Goal: Task Accomplishment & Management: Manage account settings

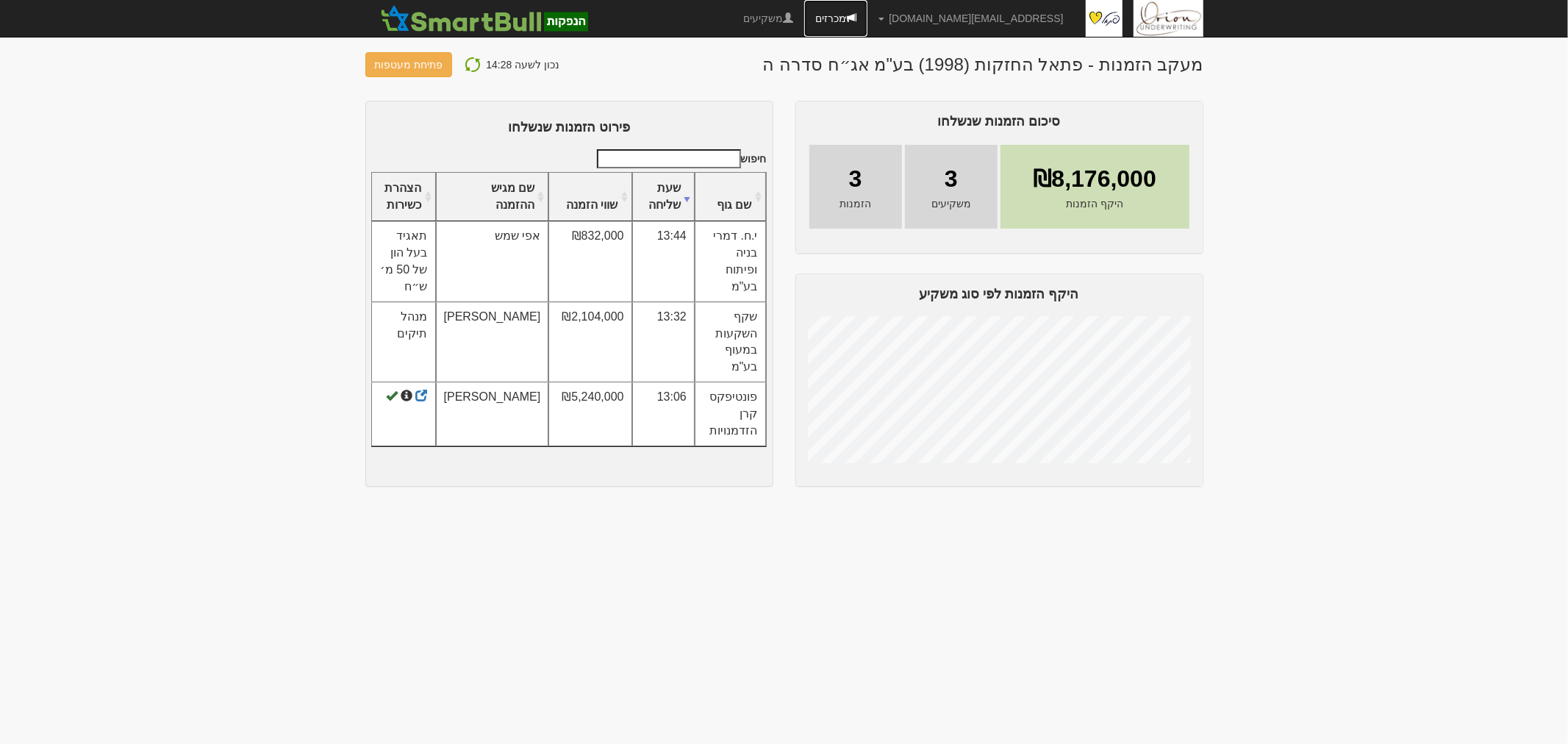
click at [867, 13] on link "מכרזים" at bounding box center [836, 18] width 64 height 37
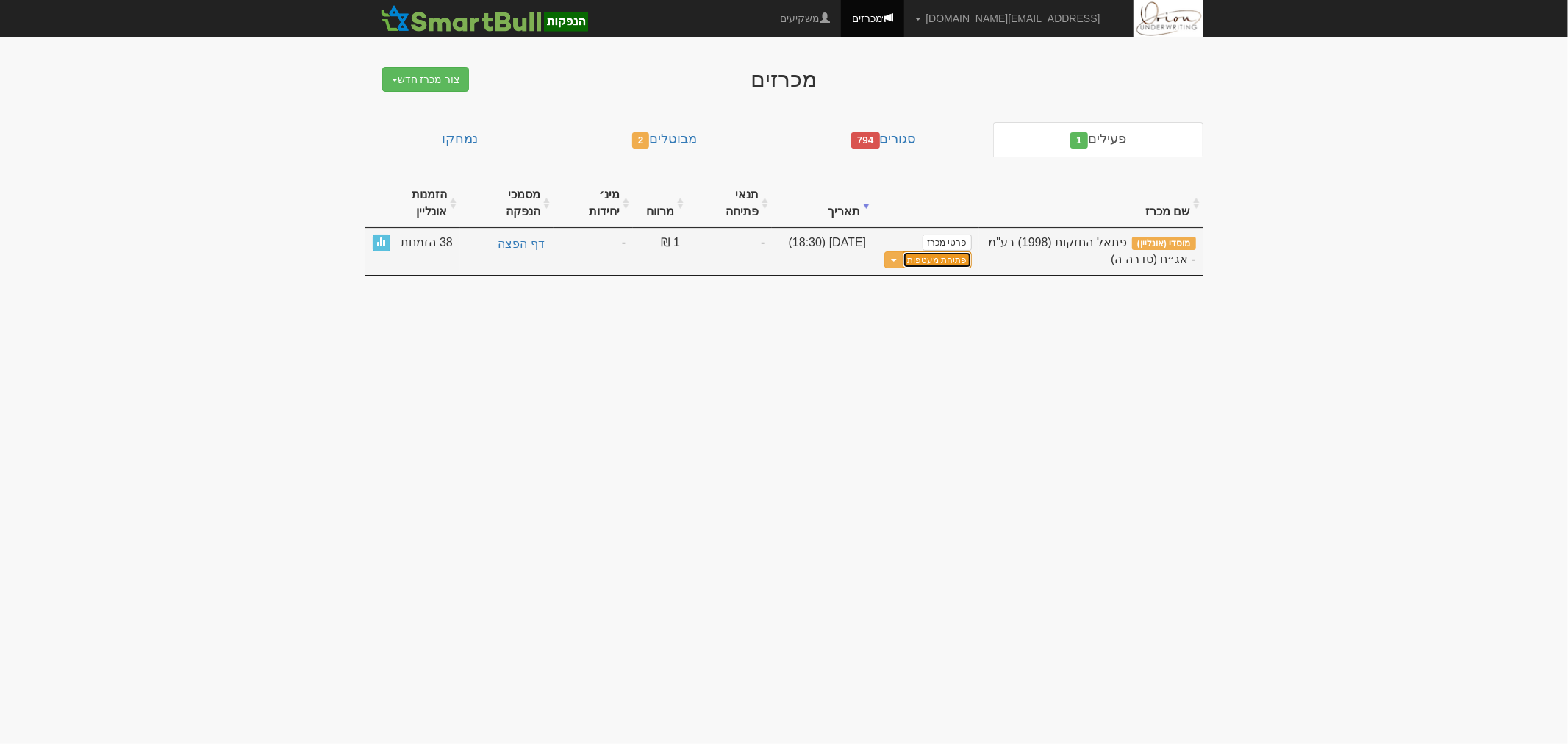
click at [955, 251] on button "פתיחת מעטפות" at bounding box center [936, 260] width 68 height 17
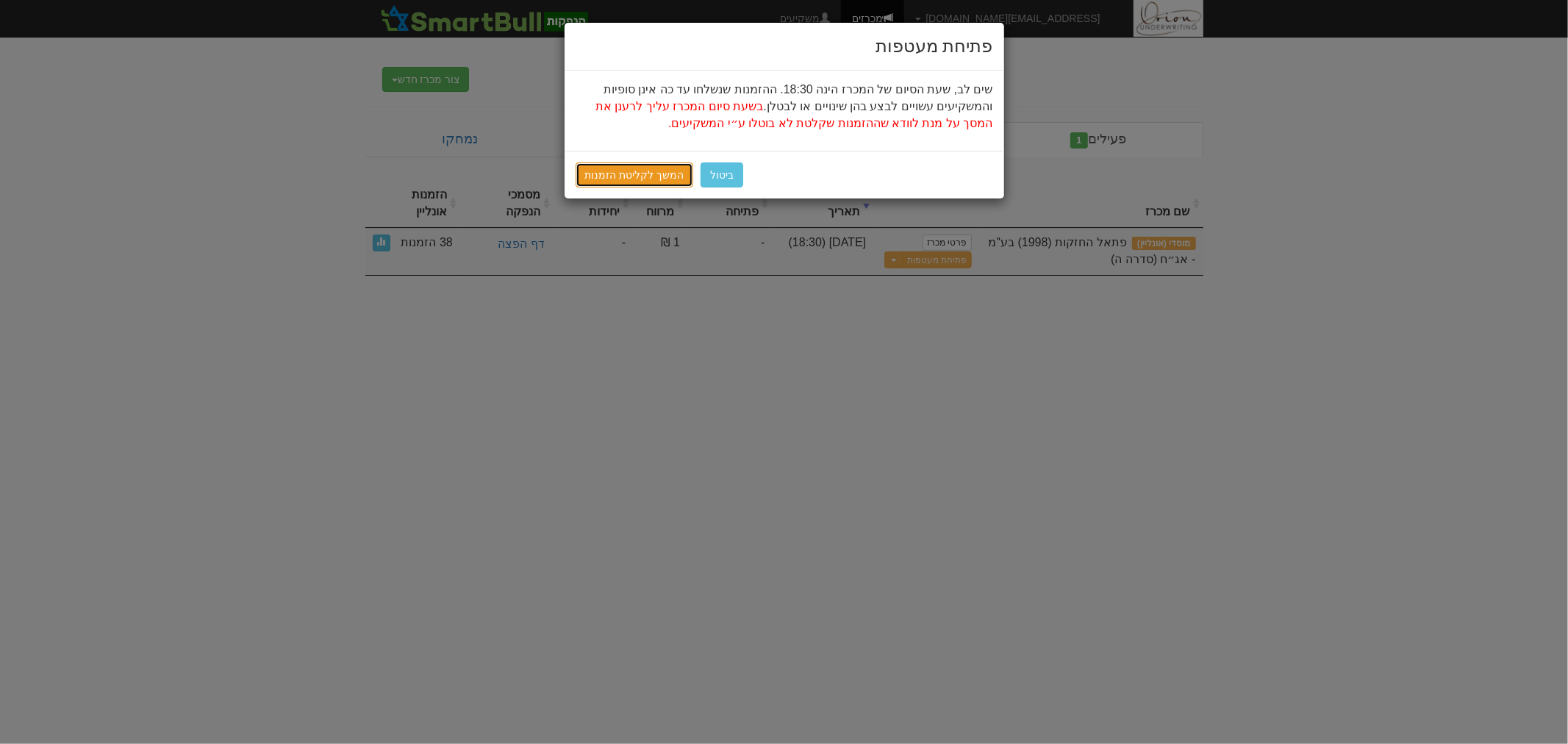
click at [663, 172] on link "המשך לקליטת הזמנות" at bounding box center [635, 175] width 119 height 25
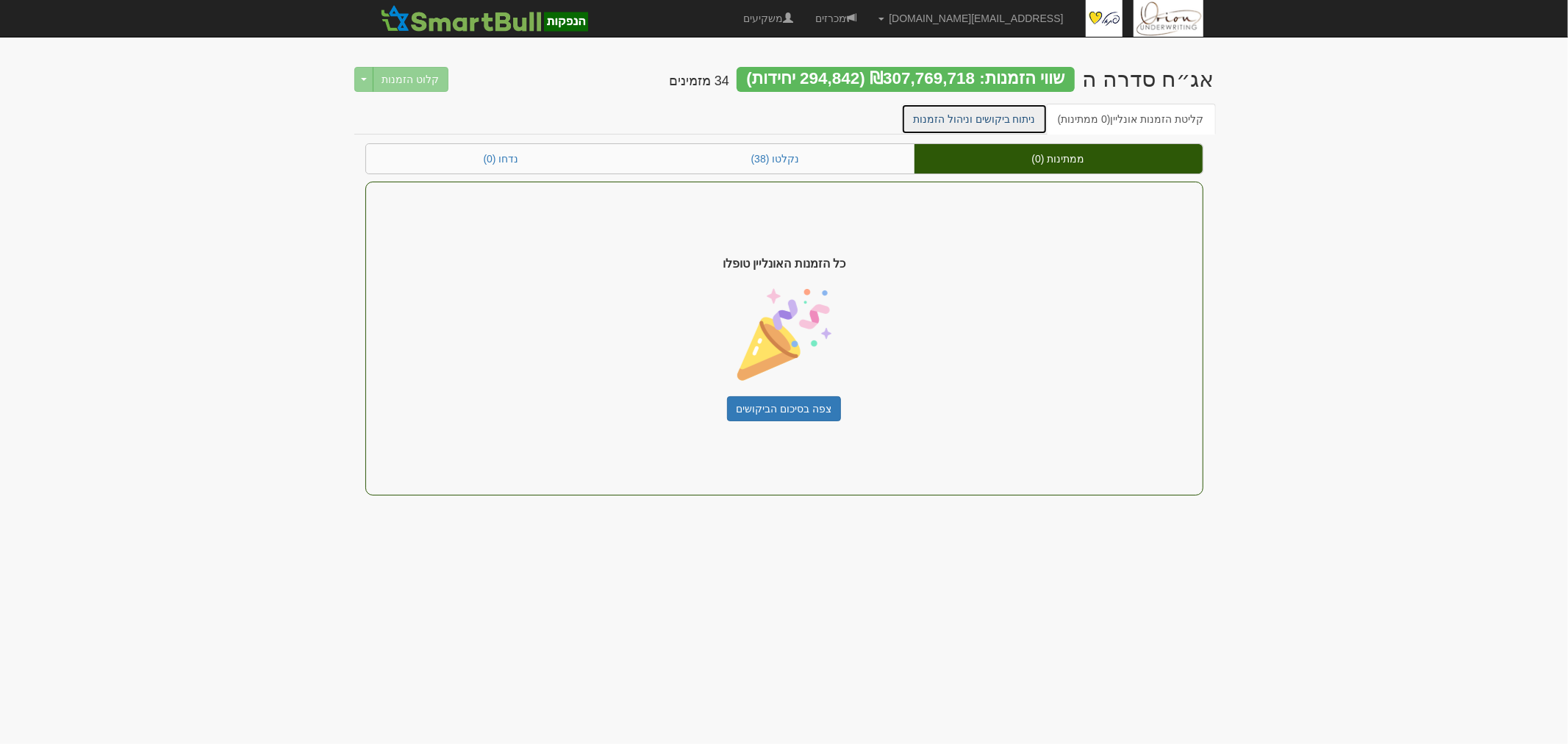
click at [932, 111] on link "ניתוח ביקושים וניהול הזמנות" at bounding box center [974, 119] width 146 height 31
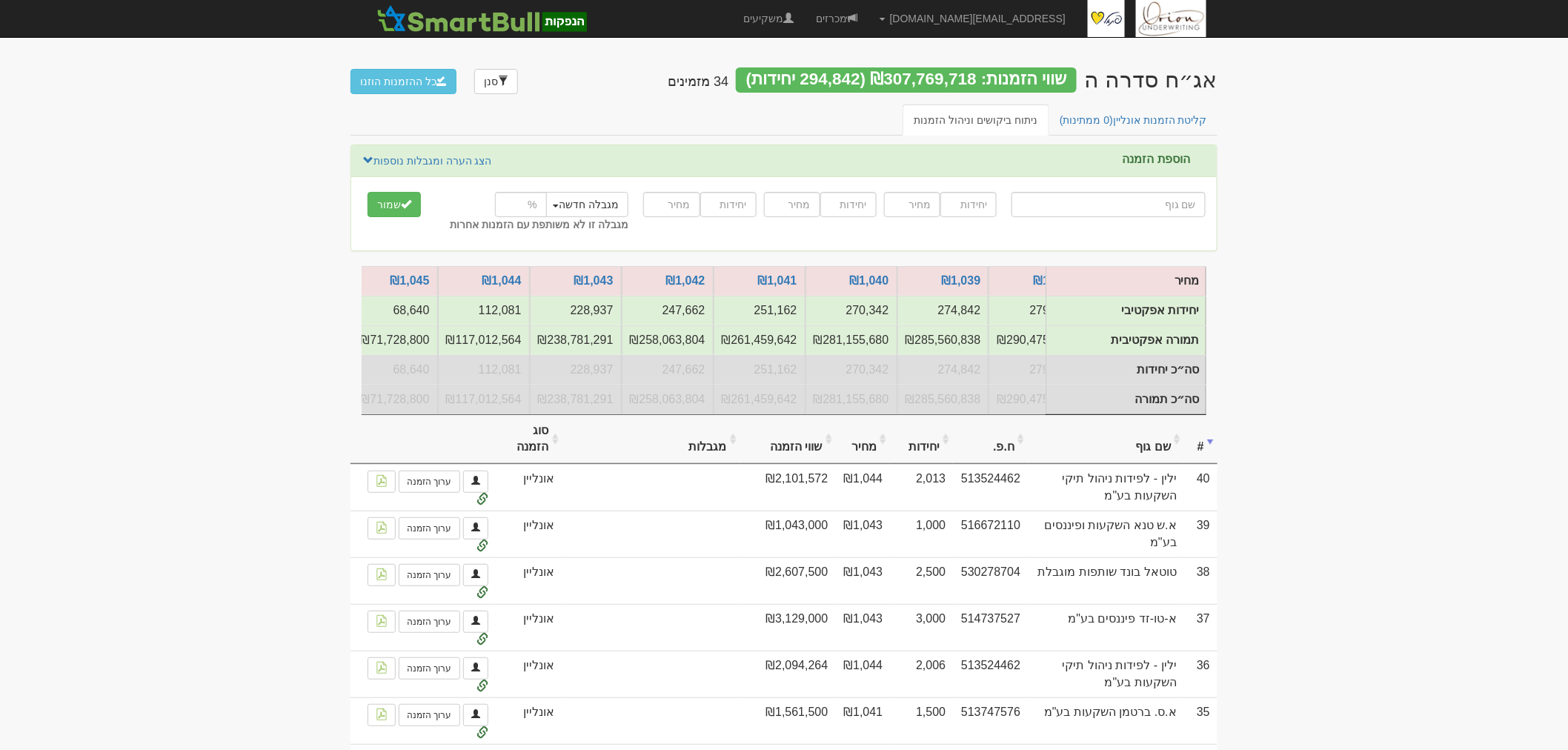
scroll to position [0, -504]
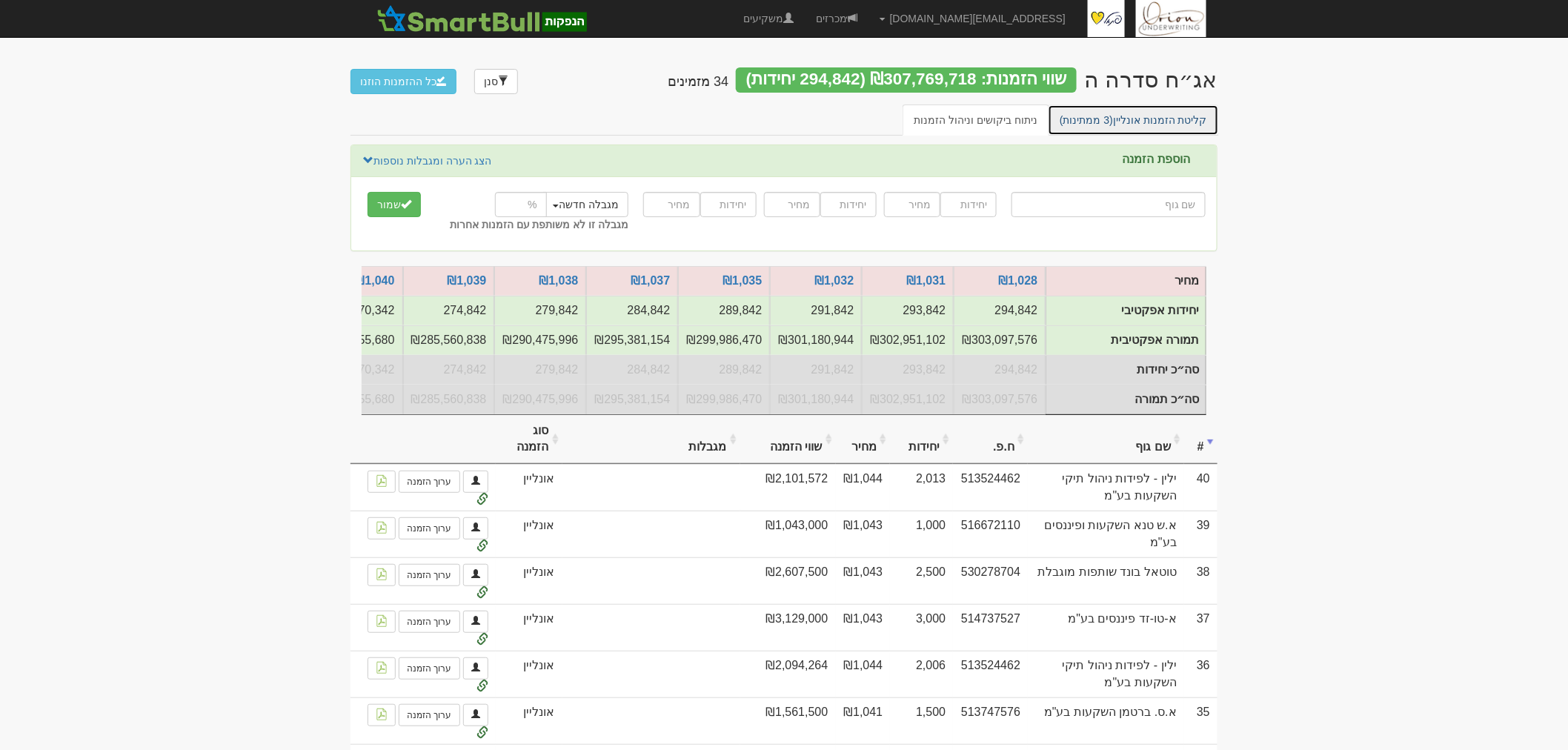
click at [1126, 126] on link "קליטת הזמנות אונליין (3 ממתינות)" at bounding box center [1133, 120] width 171 height 32
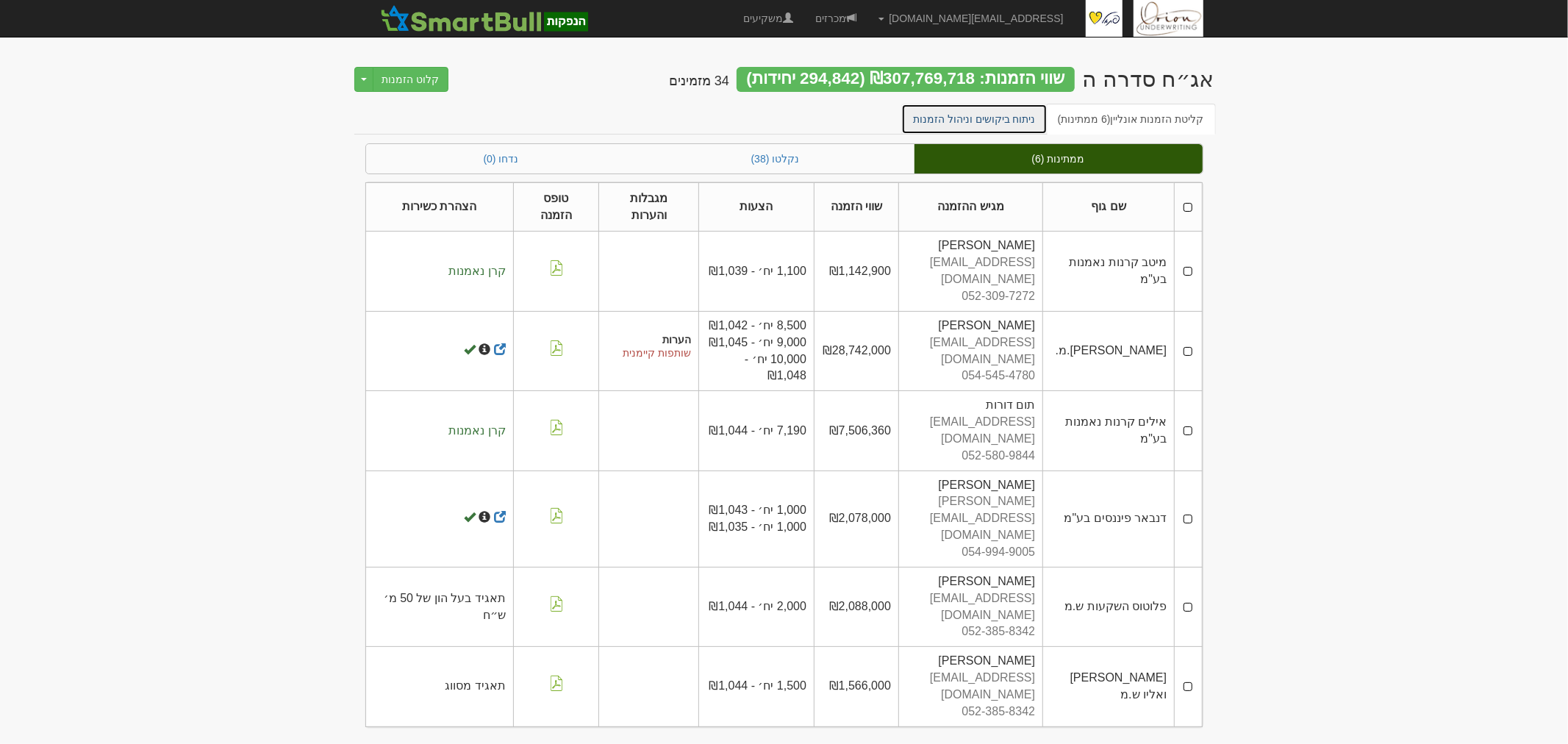
click at [1015, 119] on link "ניתוח ביקושים וניהול הזמנות" at bounding box center [974, 119] width 146 height 31
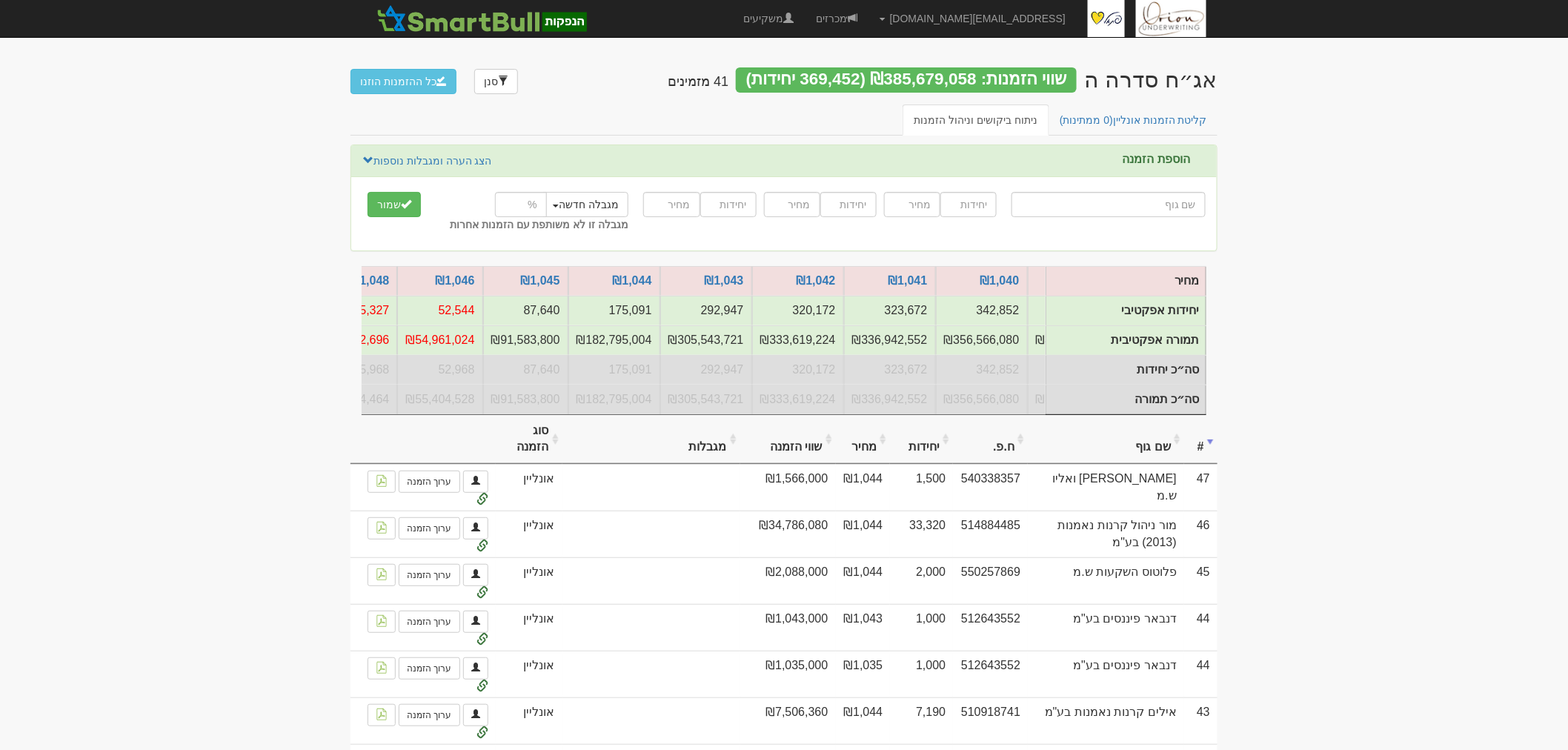
scroll to position [0, -617]
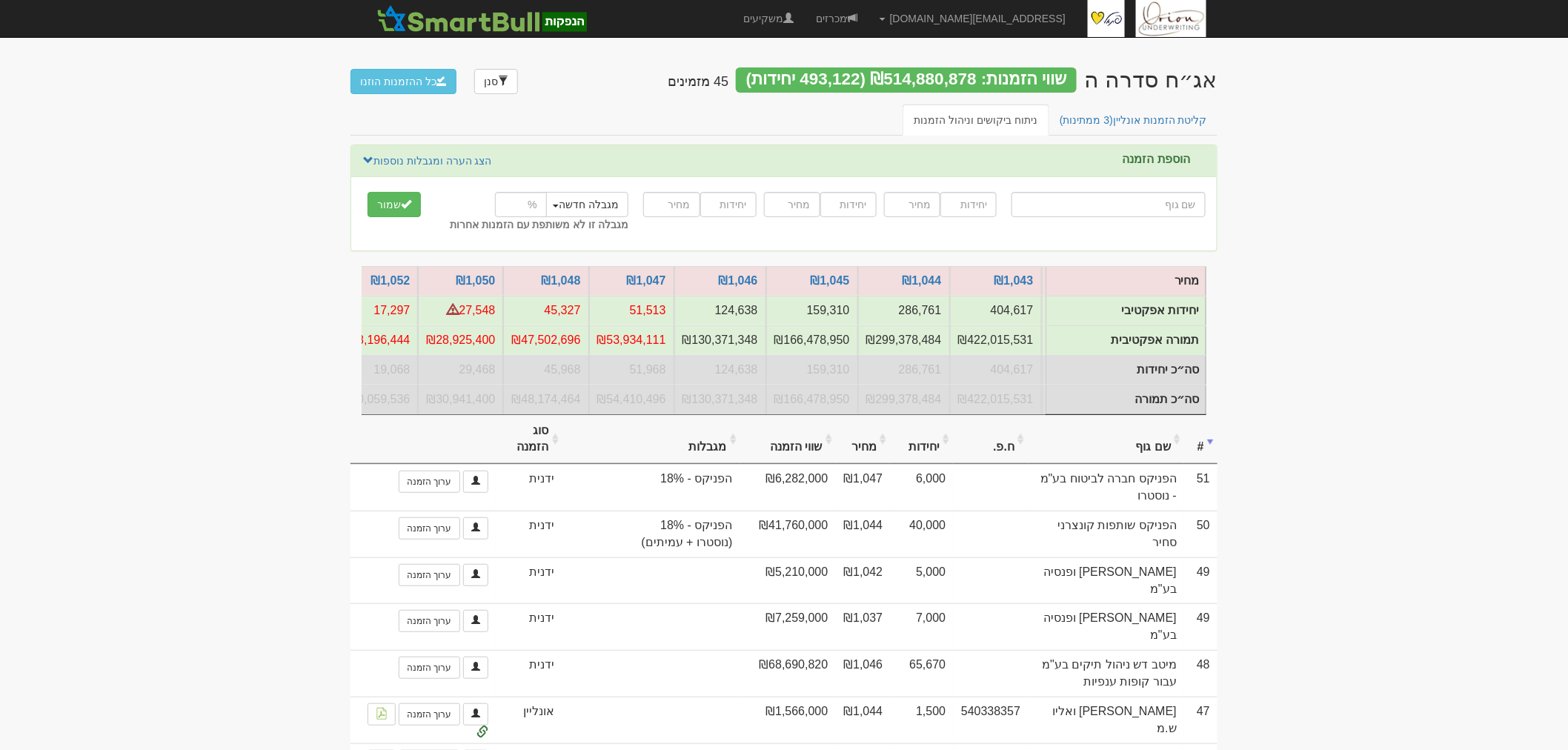
scroll to position [0, -889]
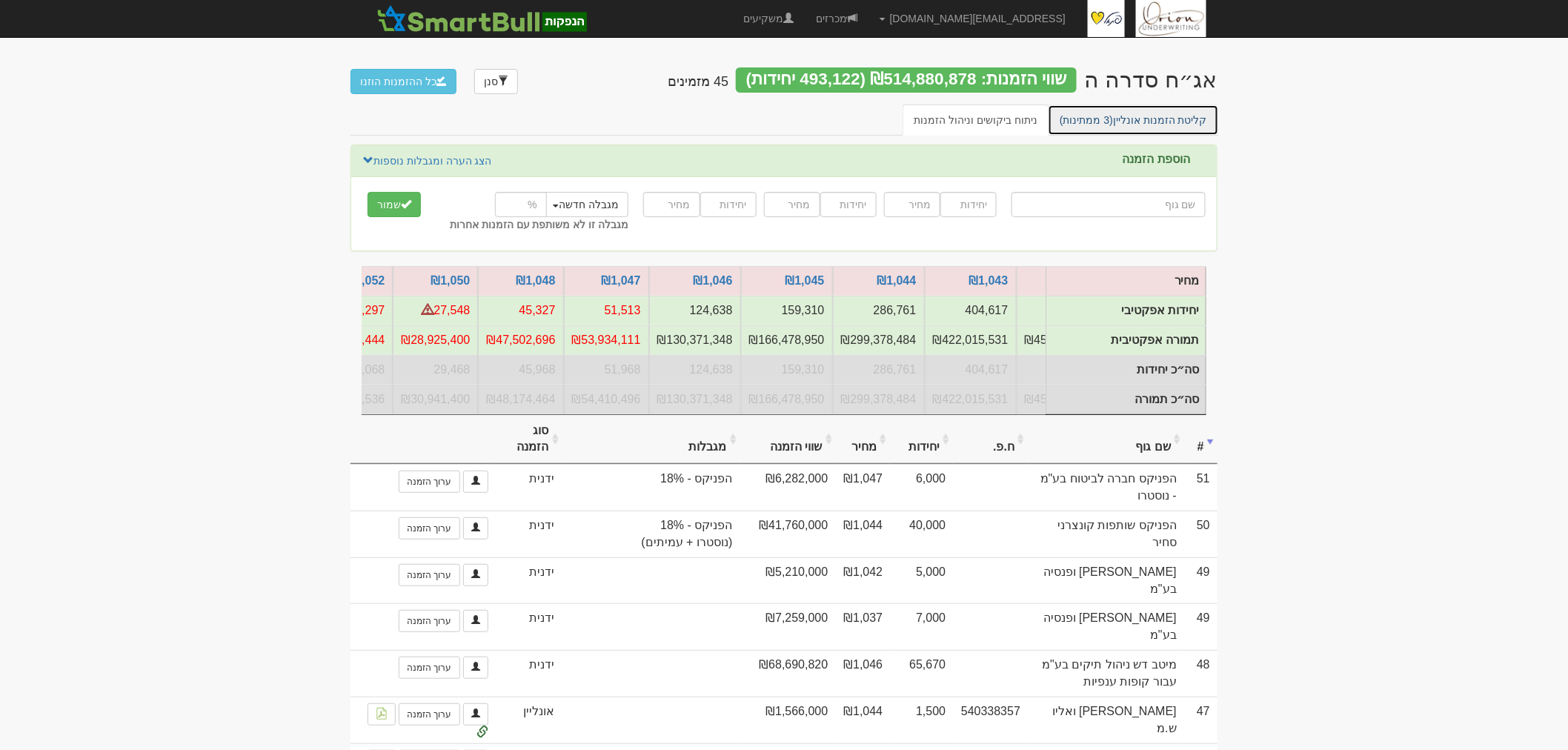
click at [1084, 116] on span "(3 ממתינות)" at bounding box center [1086, 120] width 54 height 11
click at [1084, 121] on span "(3 ממתינות)" at bounding box center [1086, 120] width 54 height 11
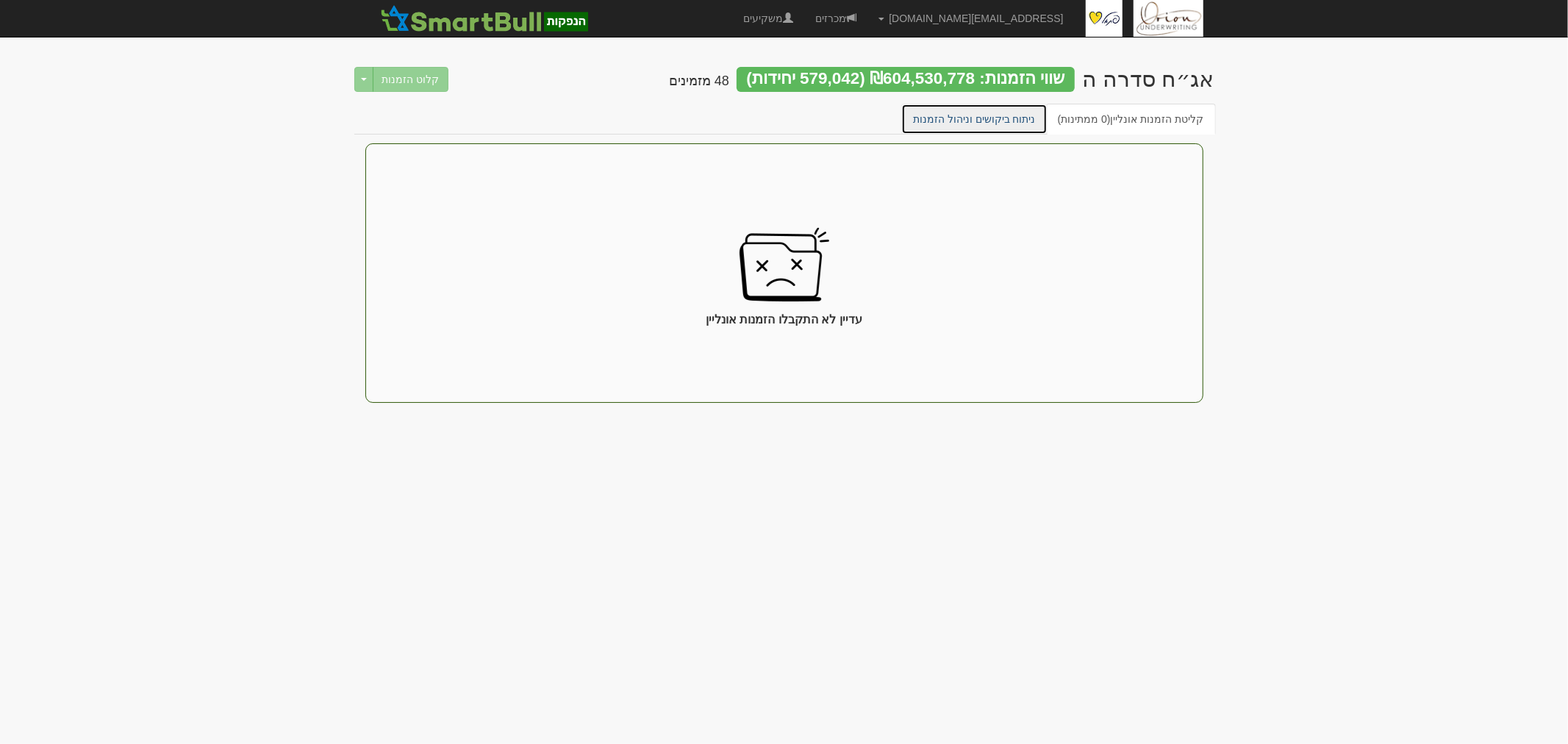
click at [959, 113] on link "ניתוח ביקושים וניהול הזמנות" at bounding box center [974, 119] width 146 height 31
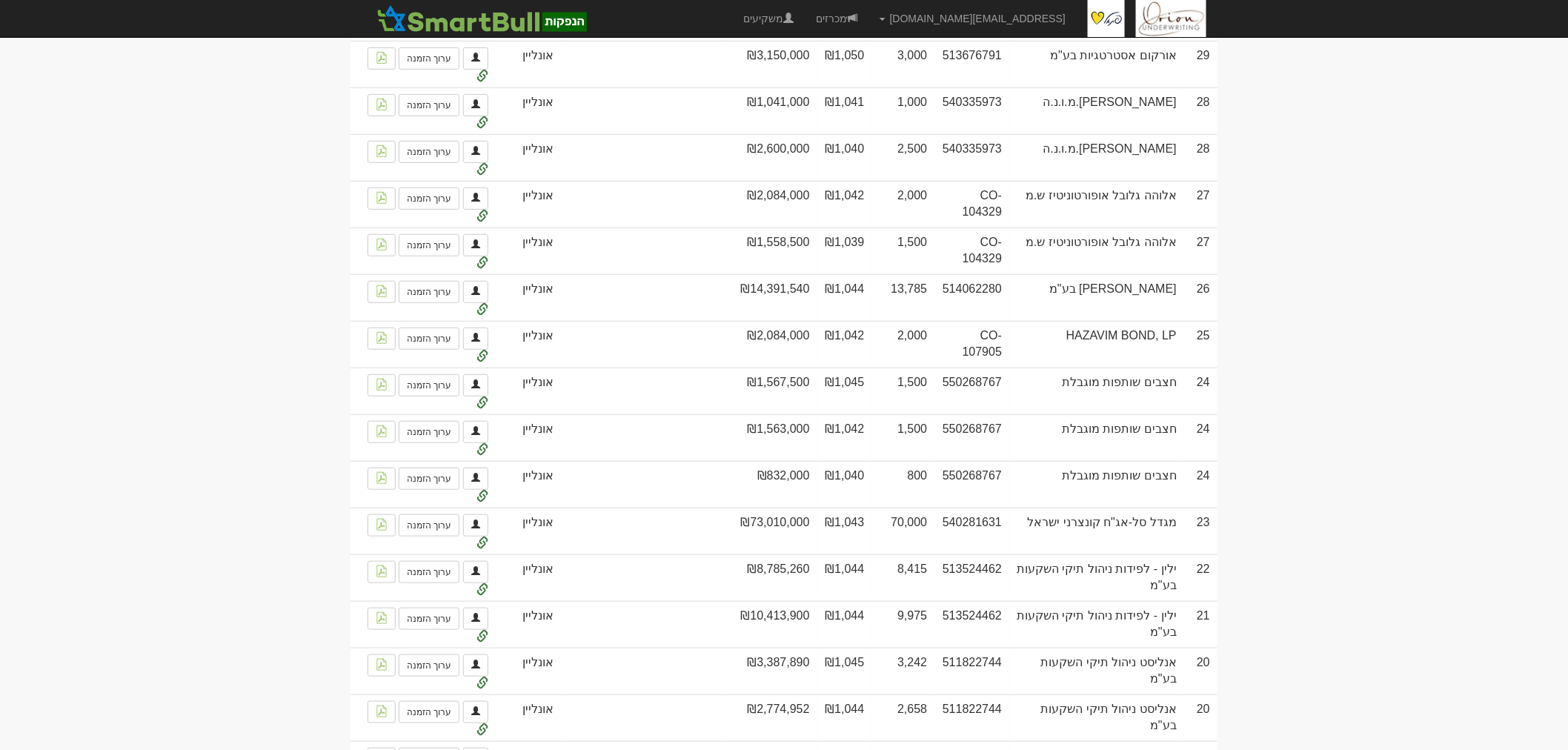
scroll to position [2635, 0]
